Goal: Task Accomplishment & Management: Complete application form

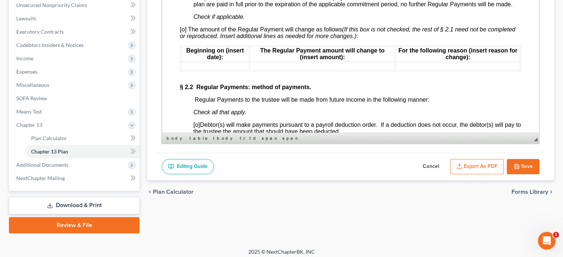
scroll to position [703, 0]
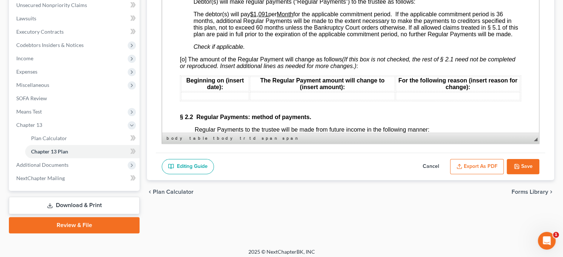
click at [185, 67] on span "[o] The amount of the Regular Payment will change as follows (If this box is no…" at bounding box center [347, 62] width 335 height 13
click at [195, 100] on td at bounding box center [215, 96] width 68 height 8
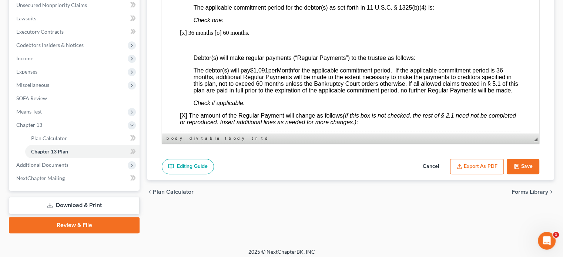
scroll to position [629, 0]
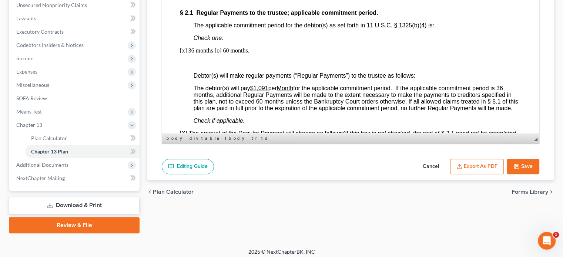
drag, startPoint x: 533, startPoint y: 166, endPoint x: 528, endPoint y: 167, distance: 5.2
click at [533, 166] on button "Save" at bounding box center [522, 167] width 33 height 16
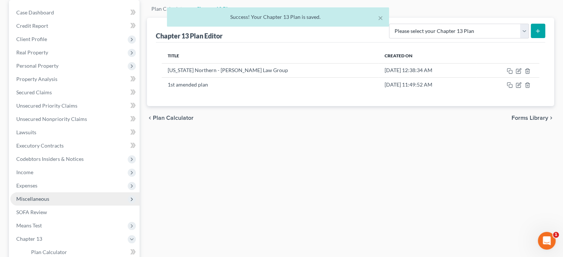
scroll to position [74, 0]
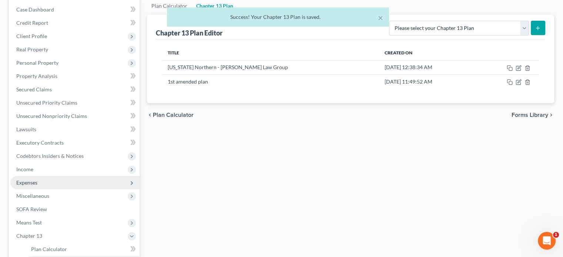
click at [24, 181] on span "Expenses" at bounding box center [26, 182] width 21 height 6
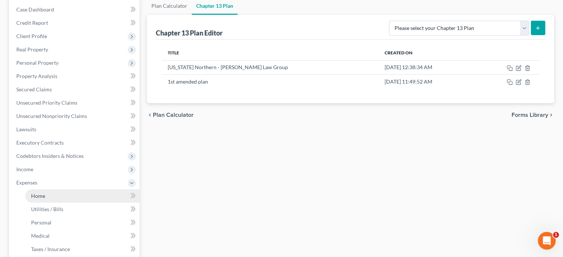
click at [39, 195] on span "Home" at bounding box center [38, 196] width 14 height 6
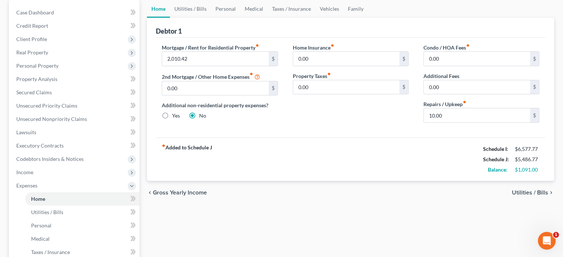
scroll to position [74, 0]
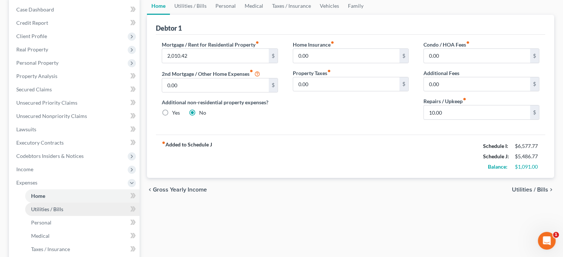
click at [41, 209] on span "Utilities / Bills" at bounding box center [47, 209] width 32 height 6
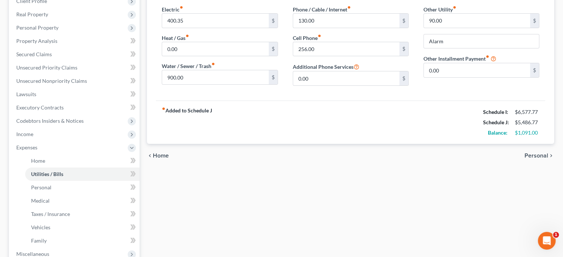
scroll to position [111, 0]
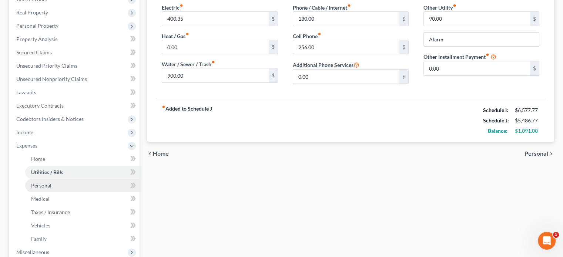
click at [40, 185] on span "Personal" at bounding box center [41, 185] width 20 height 6
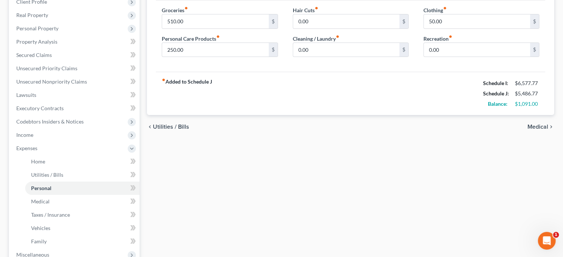
scroll to position [111, 0]
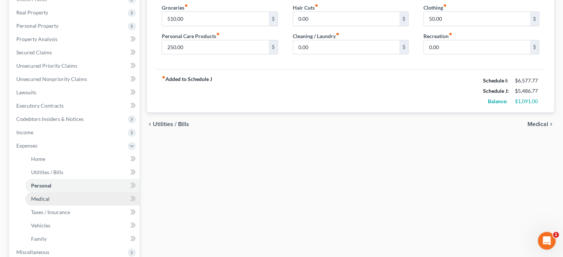
click at [46, 198] on span "Medical" at bounding box center [40, 199] width 18 height 6
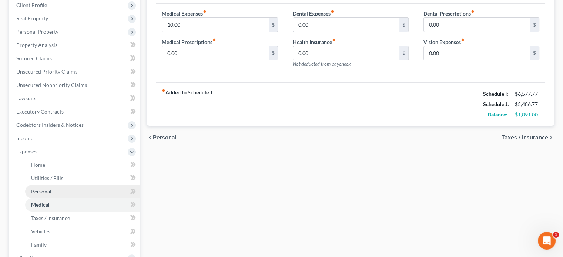
scroll to position [111, 0]
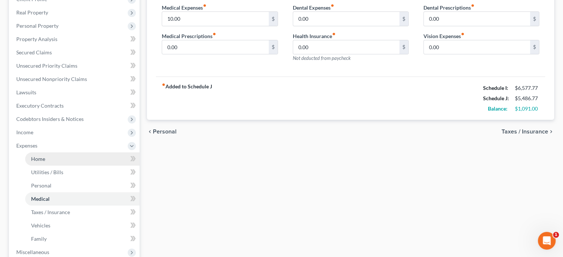
click at [40, 158] on span "Home" at bounding box center [38, 159] width 14 height 6
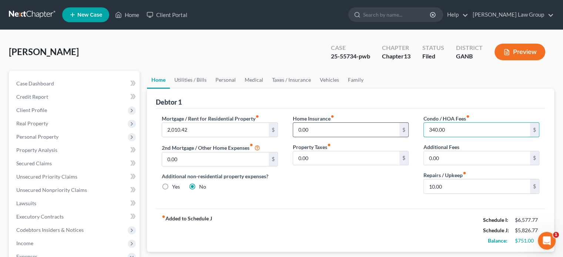
type input "340.00"
type input "0.00"
click at [471, 131] on input "text" at bounding box center [476, 130] width 106 height 14
type input "0.00"
click at [318, 182] on div "Home Insurance fiber_manual_record 0.00 $ Property Taxes fiber_manual_record 0.…" at bounding box center [350, 157] width 131 height 85
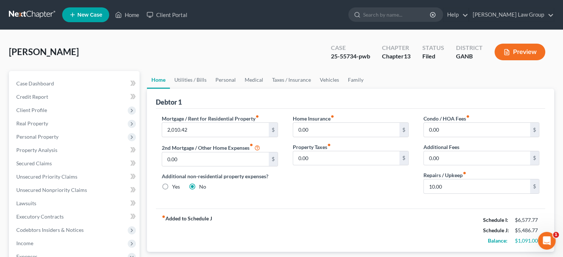
click at [524, 49] on button "Preview" at bounding box center [519, 52] width 51 height 17
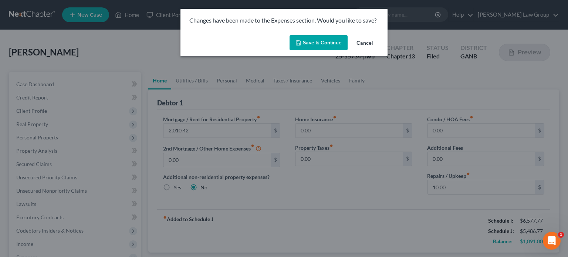
click at [323, 44] on button "Save & Continue" at bounding box center [319, 43] width 58 height 16
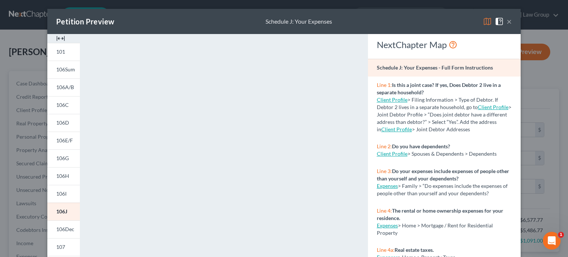
click at [507, 23] on button "×" at bounding box center [509, 21] width 5 height 9
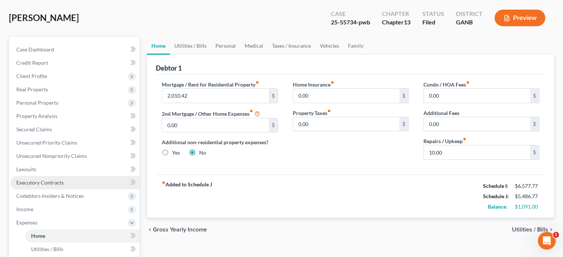
scroll to position [37, 0]
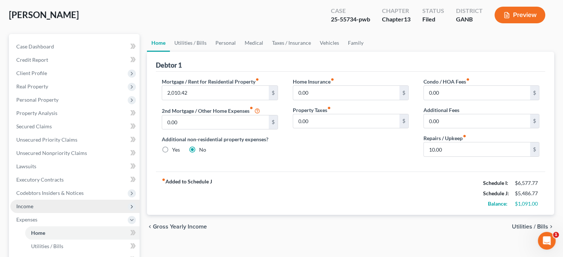
click at [28, 204] on span "Income" at bounding box center [24, 206] width 17 height 6
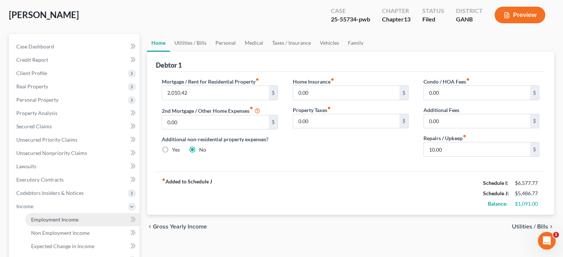
click at [51, 217] on span "Employment Income" at bounding box center [54, 219] width 47 height 6
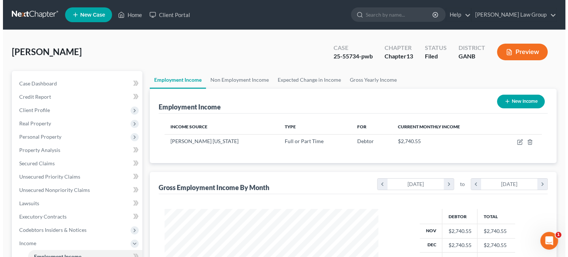
scroll to position [132, 228]
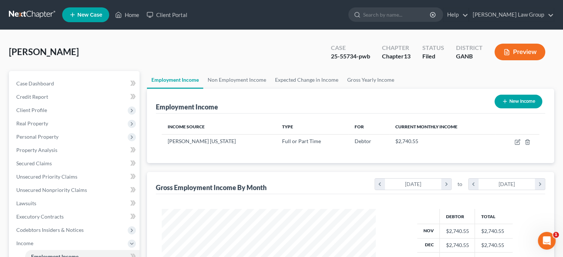
click at [521, 51] on button "Preview" at bounding box center [519, 52] width 51 height 17
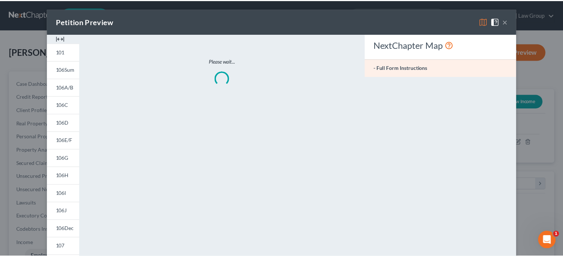
scroll to position [132, 231]
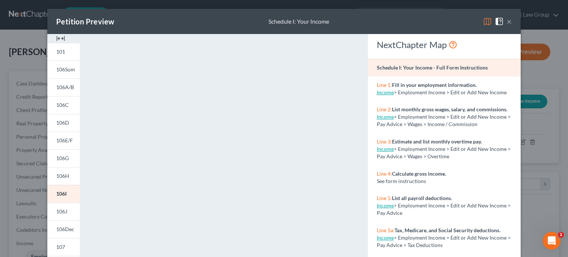
click at [507, 21] on button "×" at bounding box center [509, 21] width 5 height 9
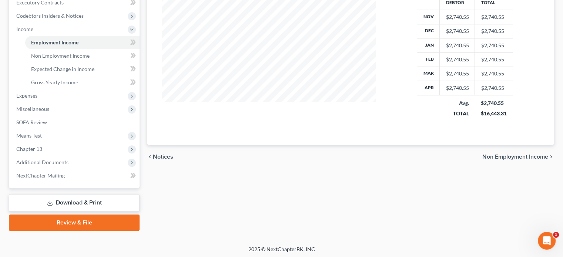
scroll to position [215, 0]
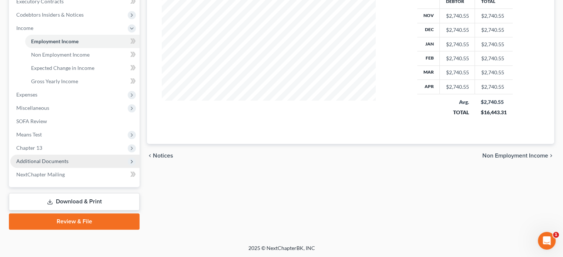
click at [35, 160] on span "Additional Documents" at bounding box center [42, 161] width 52 height 6
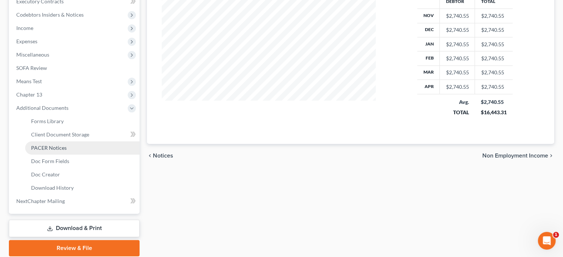
click at [42, 146] on span "PACER Notices" at bounding box center [49, 148] width 36 height 6
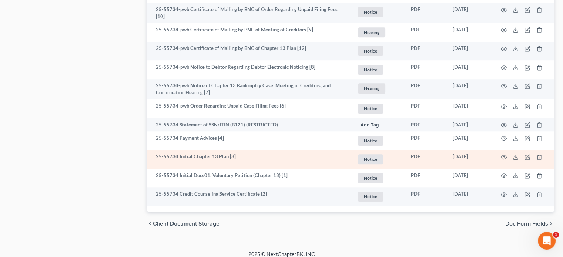
scroll to position [629, 0]
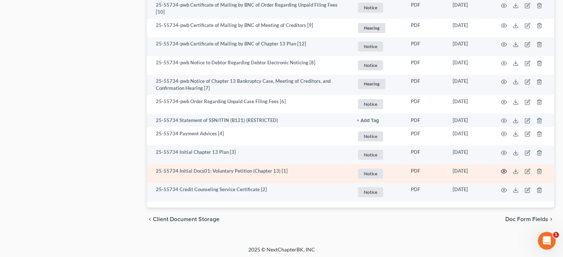
click at [503, 169] on icon "button" at bounding box center [503, 171] width 6 height 6
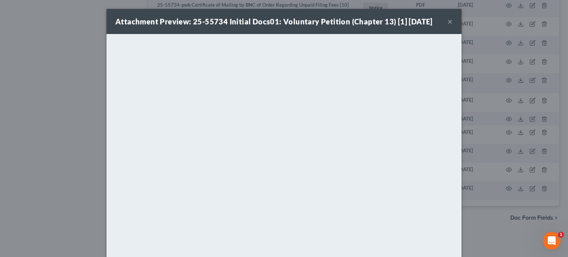
click at [449, 20] on button "×" at bounding box center [450, 21] width 5 height 9
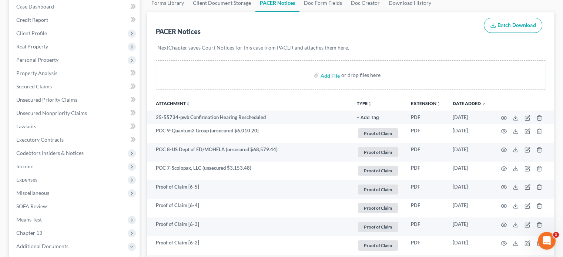
scroll to position [75, 0]
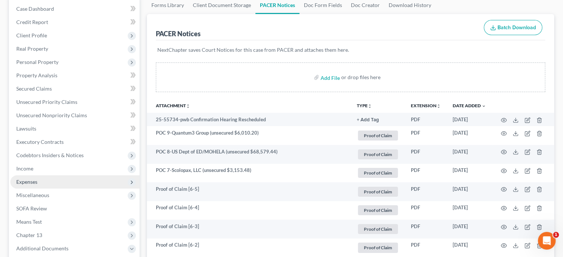
click at [26, 182] on span "Expenses" at bounding box center [26, 182] width 21 height 6
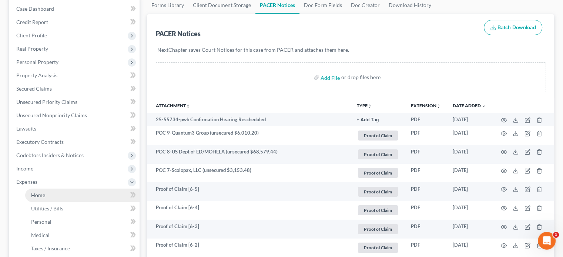
click at [38, 194] on span "Home" at bounding box center [38, 195] width 14 height 6
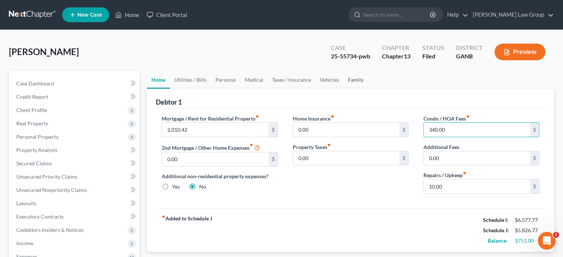
type input "340.00"
click at [349, 79] on link "Family" at bounding box center [355, 80] width 24 height 18
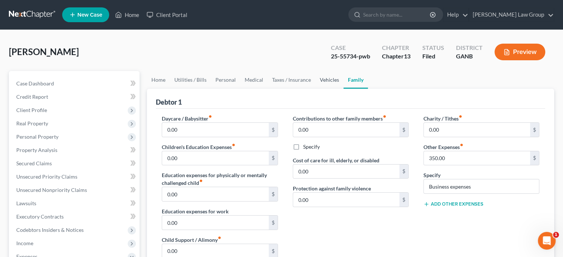
click at [325, 78] on link "Vehicles" at bounding box center [329, 80] width 28 height 18
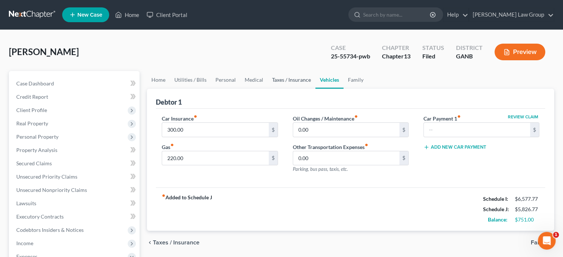
click at [296, 76] on link "Taxes / Insurance" at bounding box center [291, 80] width 48 height 18
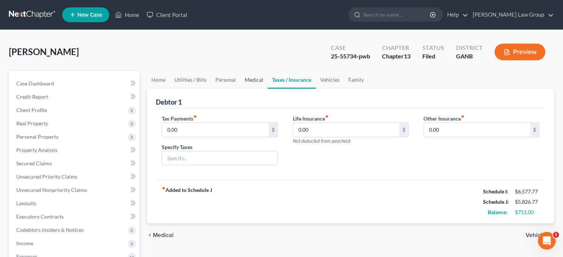
click at [254, 80] on link "Medical" at bounding box center [253, 80] width 27 height 18
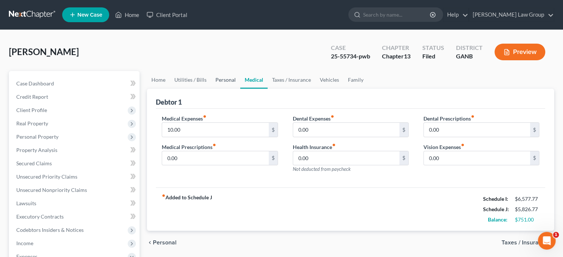
click at [221, 79] on link "Personal" at bounding box center [225, 80] width 29 height 18
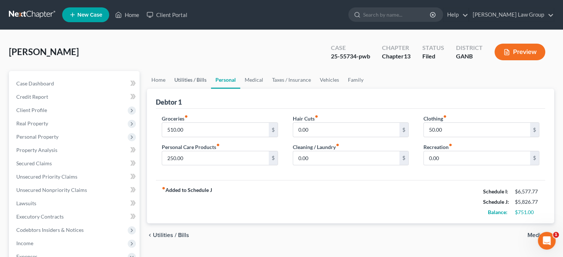
click at [190, 78] on link "Utilities / Bills" at bounding box center [190, 80] width 41 height 18
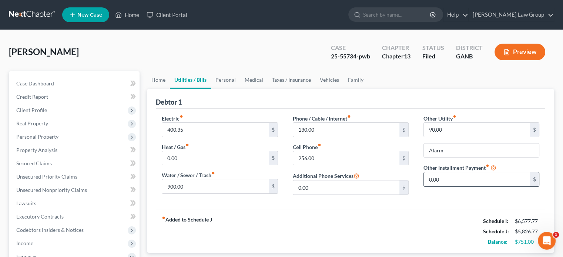
click at [534, 179] on div "$" at bounding box center [534, 179] width 9 height 14
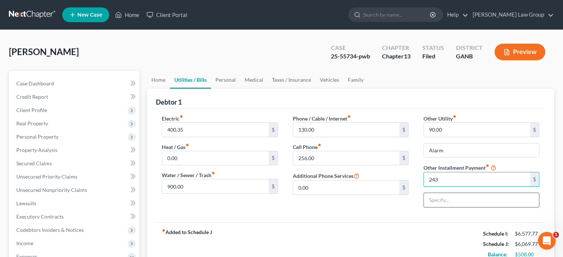
type input "243"
click at [430, 203] on input "text" at bounding box center [480, 200] width 115 height 14
type input "Acima Lease Payment"
click at [385, 210] on div "Phone / Cable / Internet fiber_manual_record 130.00 $ Cell Phone fiber_manual_r…" at bounding box center [350, 164] width 131 height 99
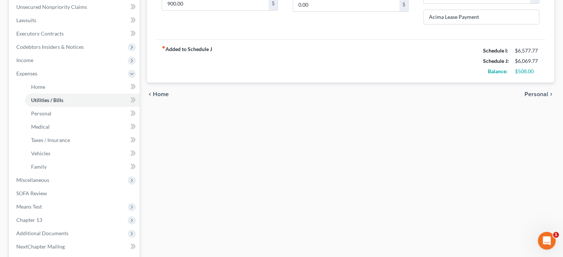
scroll to position [185, 0]
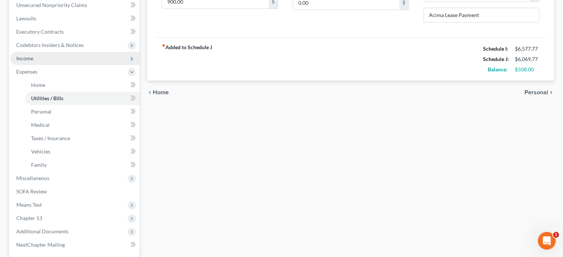
click at [25, 58] on span "Income" at bounding box center [24, 58] width 17 height 6
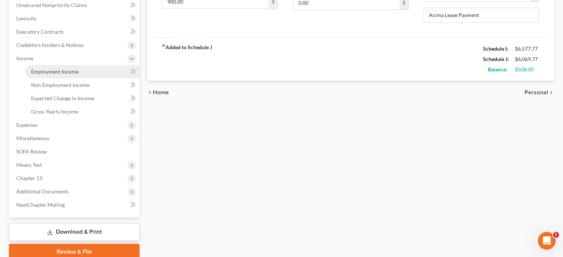
click at [55, 71] on span "Employment Income" at bounding box center [54, 71] width 47 height 6
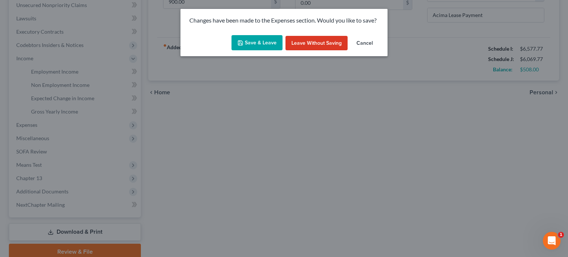
click at [253, 44] on button "Save & Leave" at bounding box center [257, 43] width 51 height 16
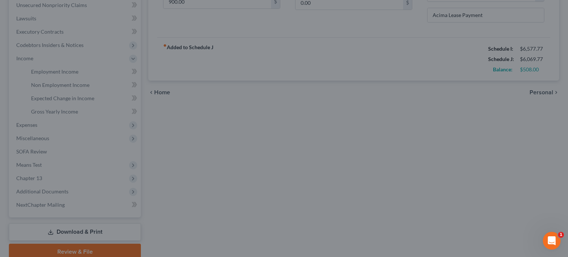
type input "243.00"
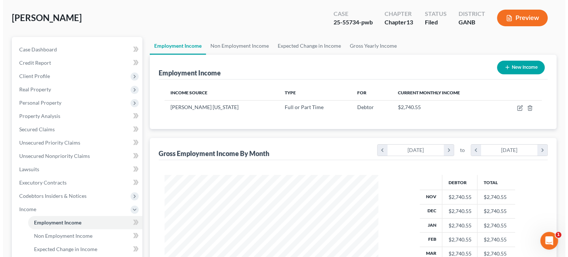
scroll to position [37, 0]
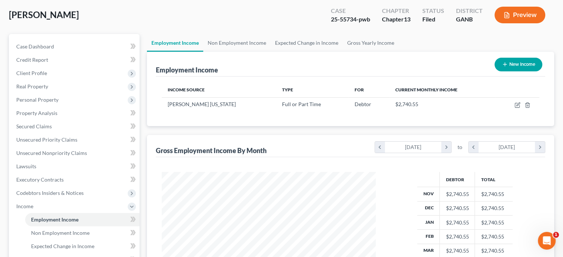
click at [523, 65] on button "New Income" at bounding box center [518, 65] width 48 height 14
select select "0"
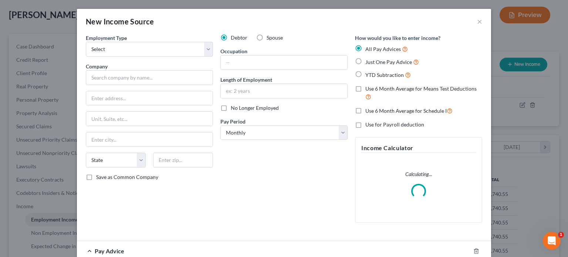
scroll to position [132, 231]
click at [204, 50] on select "Select Full or [DEMOGRAPHIC_DATA] Employment Self Employment" at bounding box center [149, 49] width 127 height 15
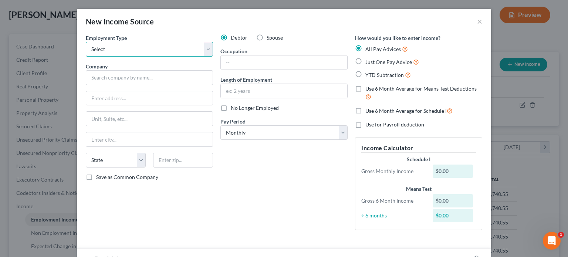
select select "1"
click at [86, 42] on select "Select Full or [DEMOGRAPHIC_DATA] Employment Self Employment" at bounding box center [149, 49] width 127 height 15
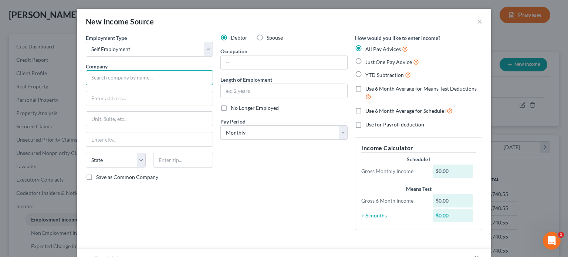
click at [111, 78] on input "text" at bounding box center [149, 77] width 127 height 15
type input "Planet Skin"
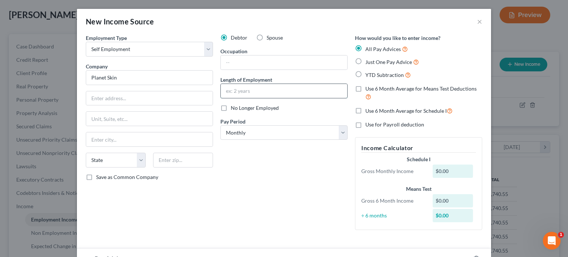
click at [229, 93] on input "text" at bounding box center [284, 91] width 126 height 14
type input "4 years"
drag, startPoint x: 223, startPoint y: 61, endPoint x: 217, endPoint y: 57, distance: 7.8
click at [223, 61] on input "text" at bounding box center [284, 62] width 126 height 14
type input "Lash Tech"
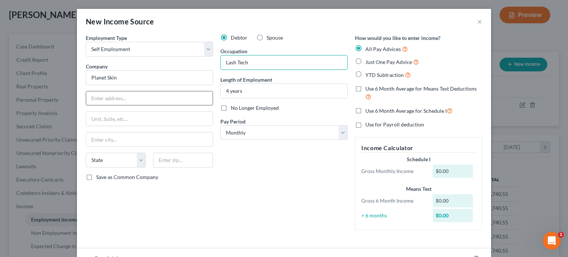
click at [92, 100] on input "text" at bounding box center [149, 98] width 126 height 14
type input "[STREET_ADDRESS]"
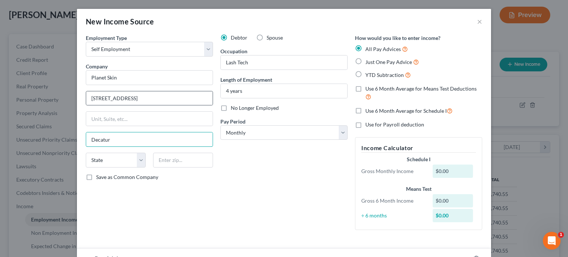
type input "Decatur"
select select "10"
type input "30032"
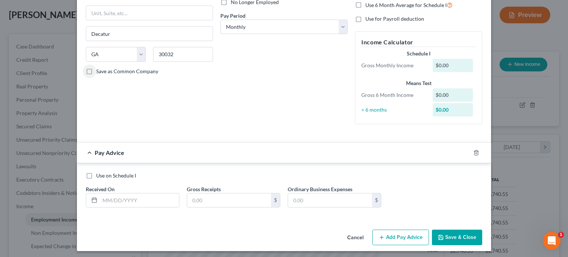
scroll to position [108, 0]
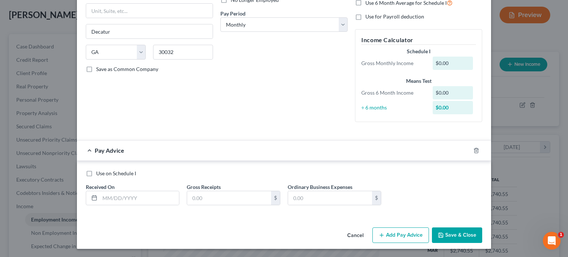
click at [96, 173] on label "Use on Schedule I" at bounding box center [116, 173] width 40 height 7
click at [99, 173] on input "Use on Schedule I" at bounding box center [101, 172] width 5 height 5
checkbox input "true"
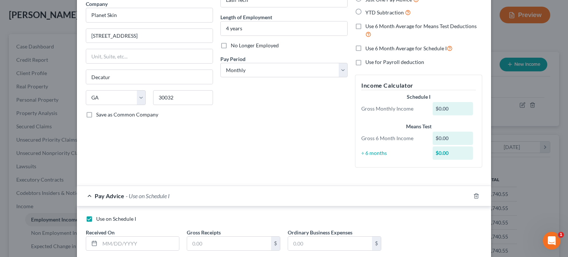
scroll to position [34, 0]
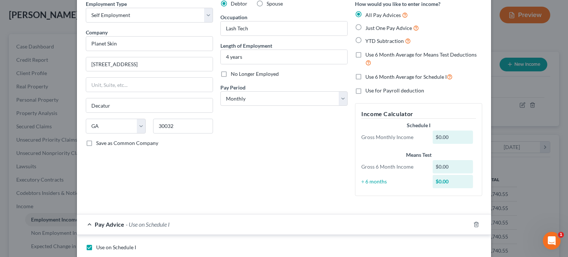
click at [365, 27] on label "Just One Pay Advice" at bounding box center [392, 28] width 54 height 9
click at [368, 27] on input "Just One Pay Advice" at bounding box center [370, 26] width 5 height 5
radio input "true"
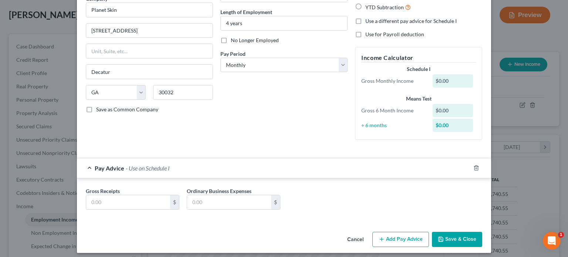
scroll to position [72, 0]
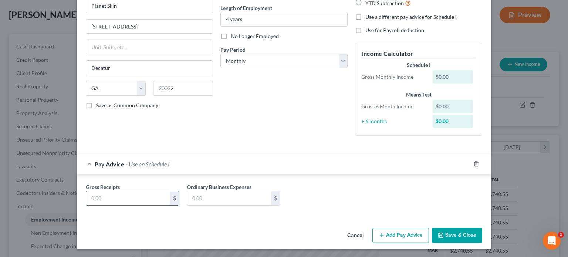
click at [89, 196] on input "text" at bounding box center [128, 198] width 84 height 14
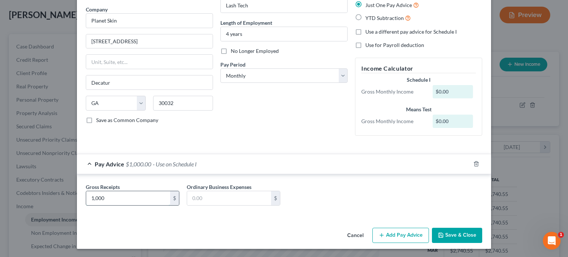
type input "1,000"
click at [463, 234] on button "Save & Close" at bounding box center [457, 236] width 50 height 16
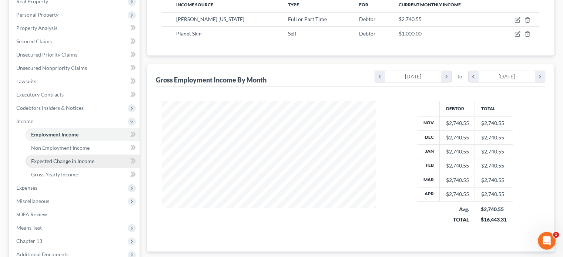
scroll to position [148, 0]
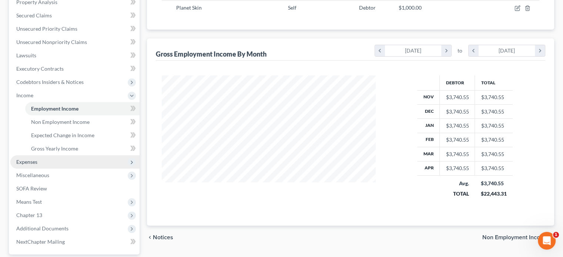
click at [33, 159] on span "Expenses" at bounding box center [26, 162] width 21 height 6
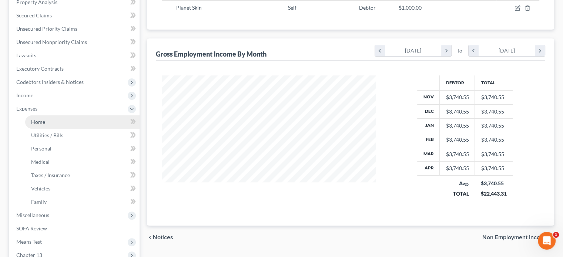
click at [37, 122] on span "Home" at bounding box center [38, 122] width 14 height 6
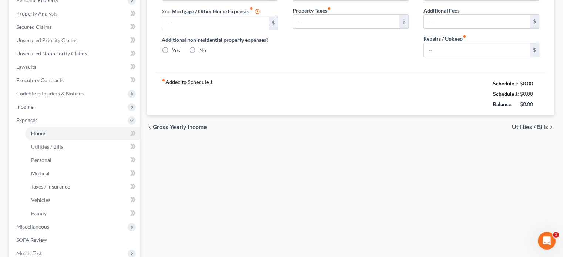
type input "2,010.42"
type input "0.00"
radio input "true"
type input "0.00"
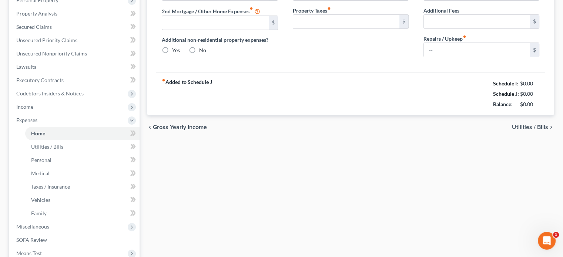
type input "340.00"
type input "0.00"
type input "10.00"
